Goal: Find specific page/section: Find specific page/section

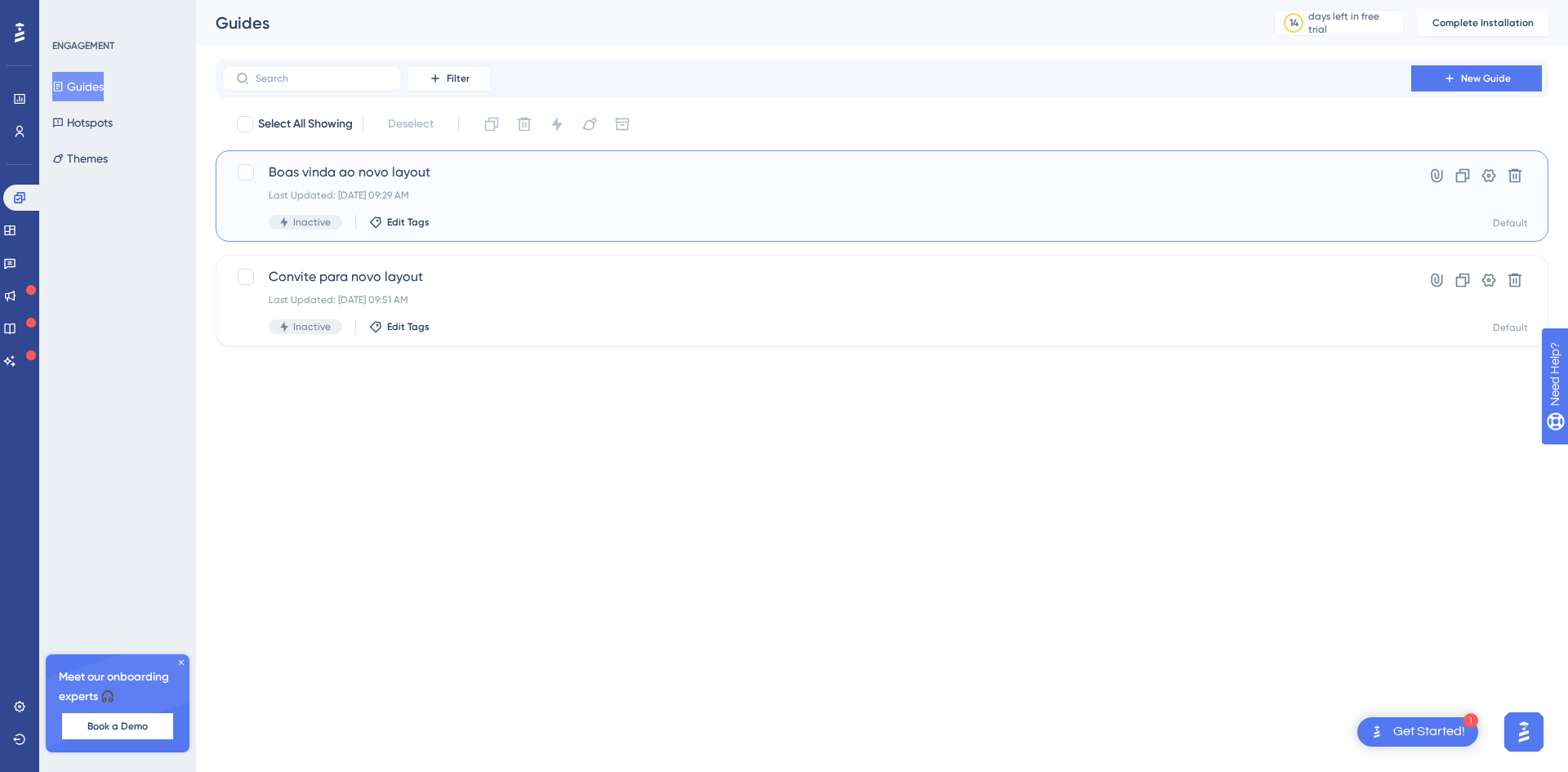
click at [515, 184] on div "Boas vinda ao novo layout Last Updated: 13 de ago. de 2025 09:29 AM Inactive Ed…" at bounding box center [816, 195] width 1095 height 67
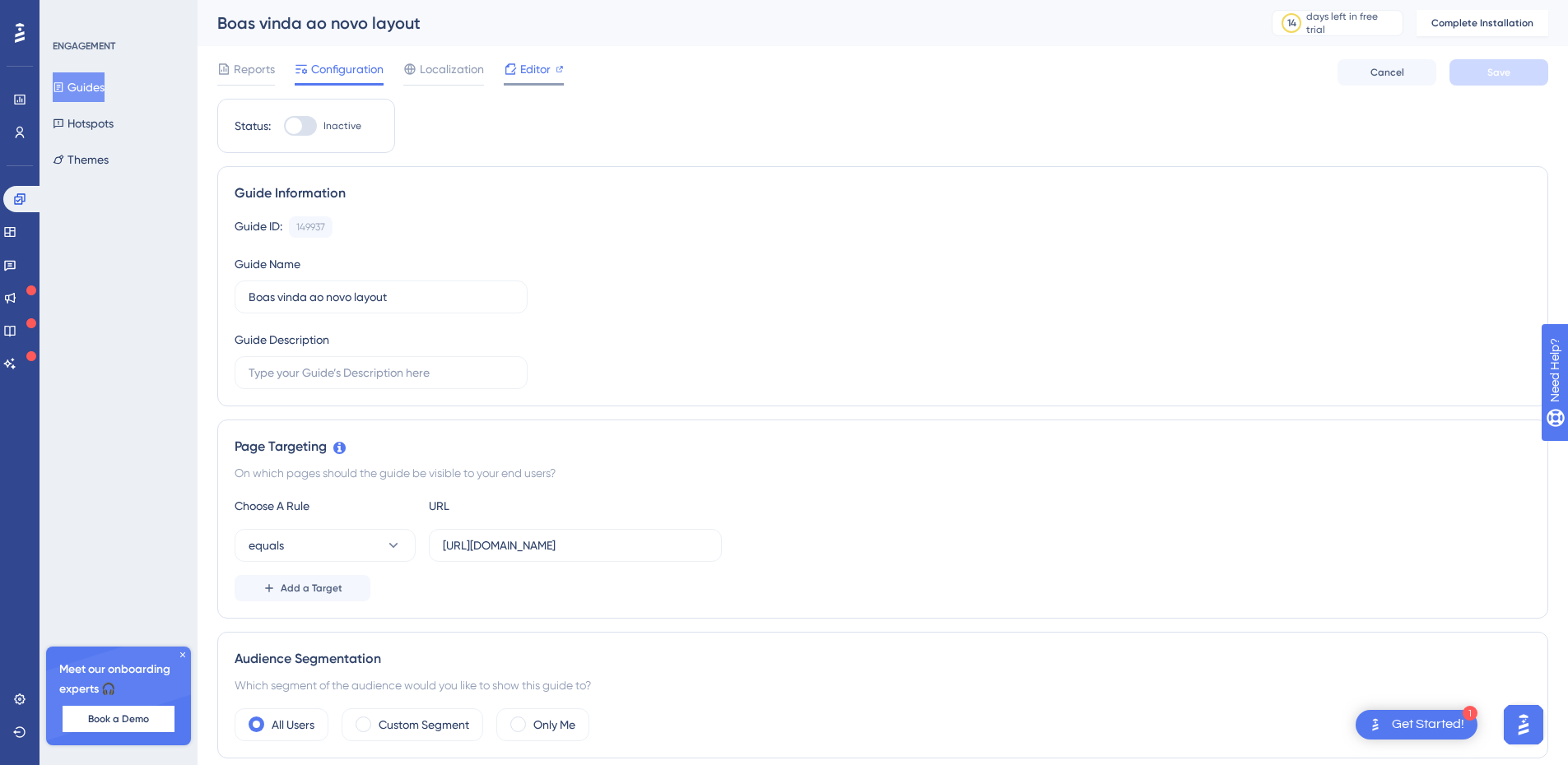
click at [527, 80] on div "Editor" at bounding box center [533, 72] width 60 height 26
